Goal: Browse casually: Explore the website without a specific task or goal

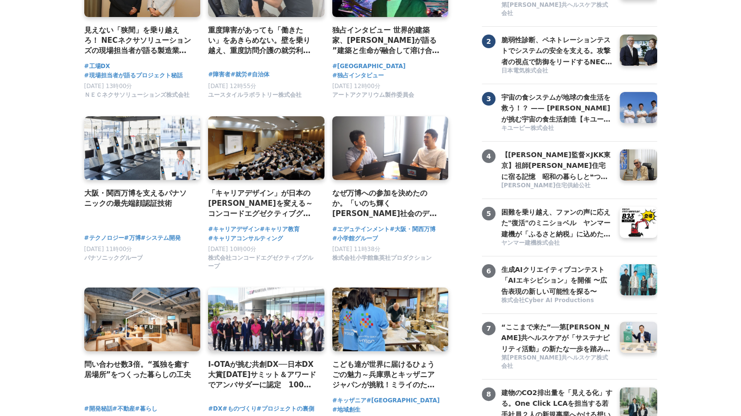
scroll to position [167, 0]
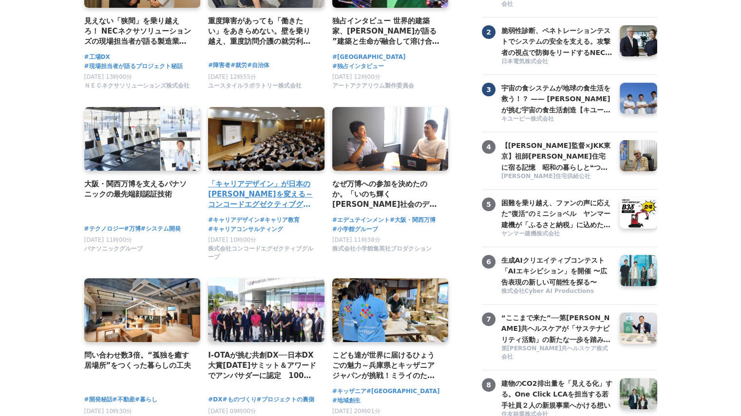
click at [250, 153] on link at bounding box center [266, 139] width 122 height 67
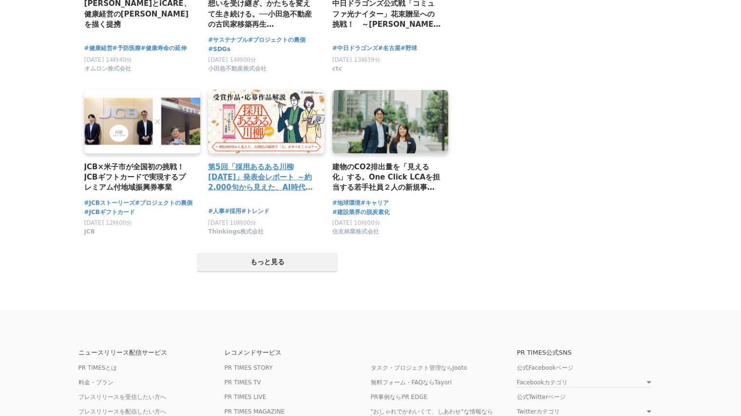
scroll to position [1849, 0]
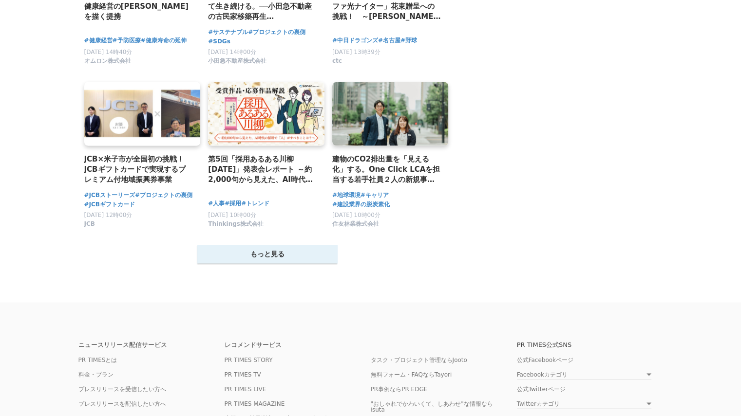
click at [236, 249] on button "もっと見る" at bounding box center [267, 254] width 140 height 19
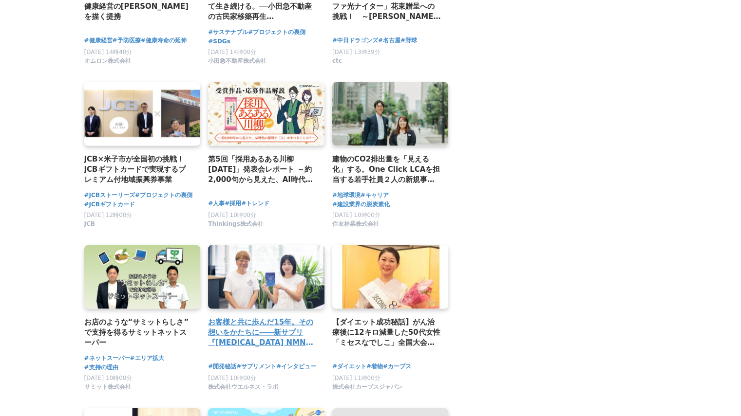
click at [236, 249] on link at bounding box center [266, 277] width 122 height 67
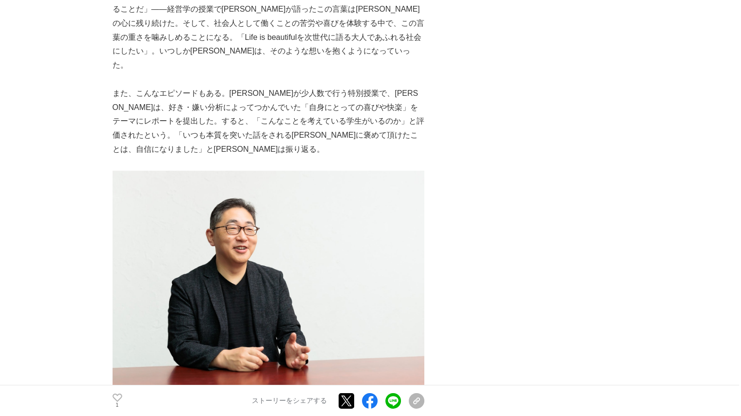
scroll to position [3003, 0]
